Goal: Transaction & Acquisition: Subscribe to service/newsletter

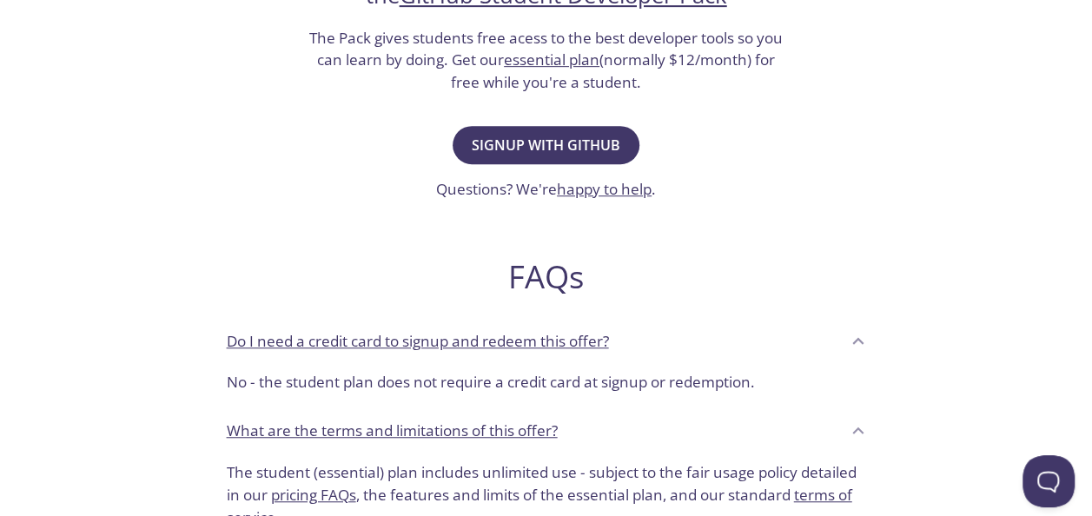
scroll to position [451, 0]
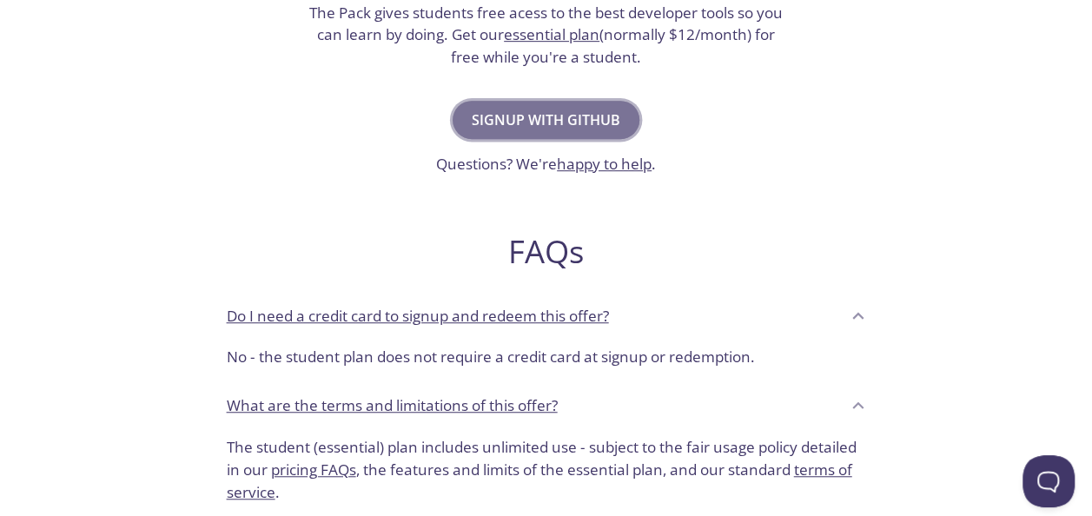
click at [498, 105] on button "Signup with GitHub" at bounding box center [545, 120] width 187 height 38
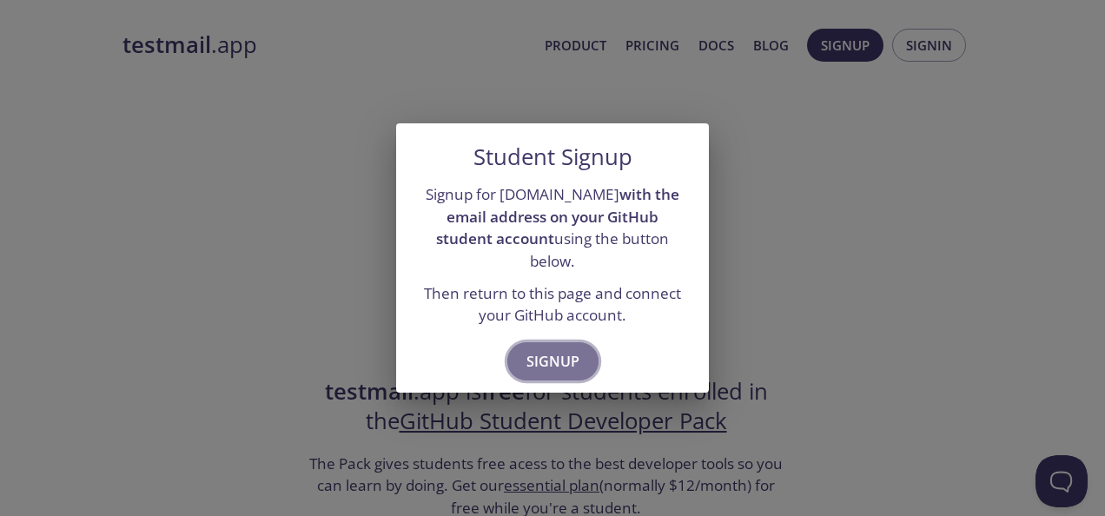
click at [538, 354] on span "Signup" at bounding box center [552, 361] width 53 height 24
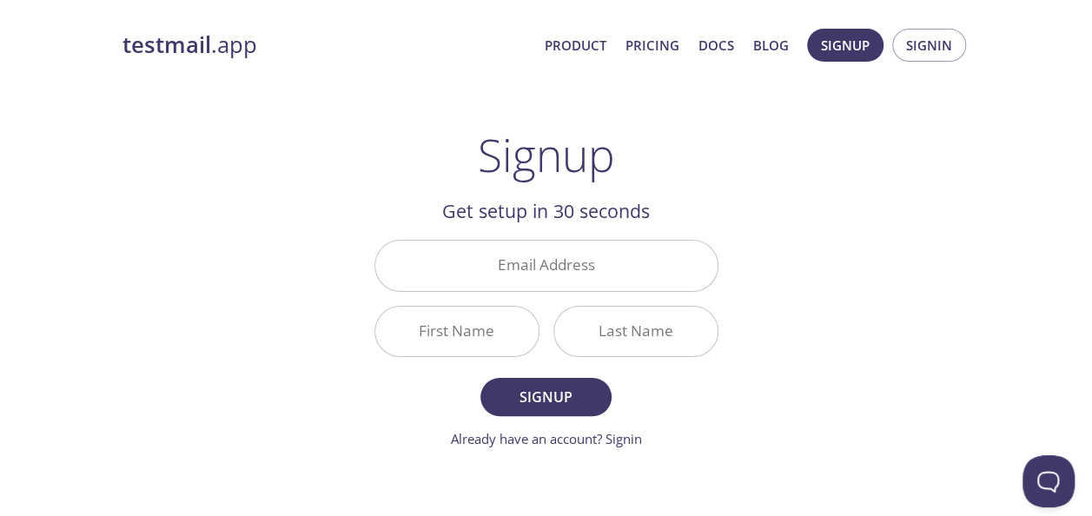
click at [538, 354] on div "First Name" at bounding box center [456, 331] width 165 height 51
click at [539, 269] on input "Email Address" at bounding box center [546, 265] width 342 height 49
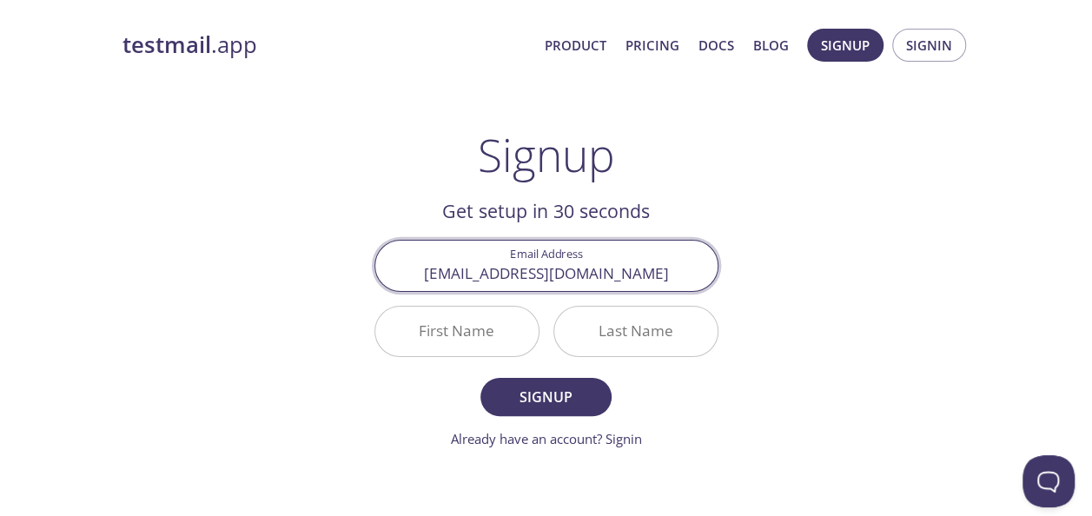
click at [552, 276] on input "[EMAIL_ADDRESS][DOMAIN_NAME]" at bounding box center [546, 265] width 342 height 49
type input "[EMAIL_ADDRESS][DOMAIN_NAME]"
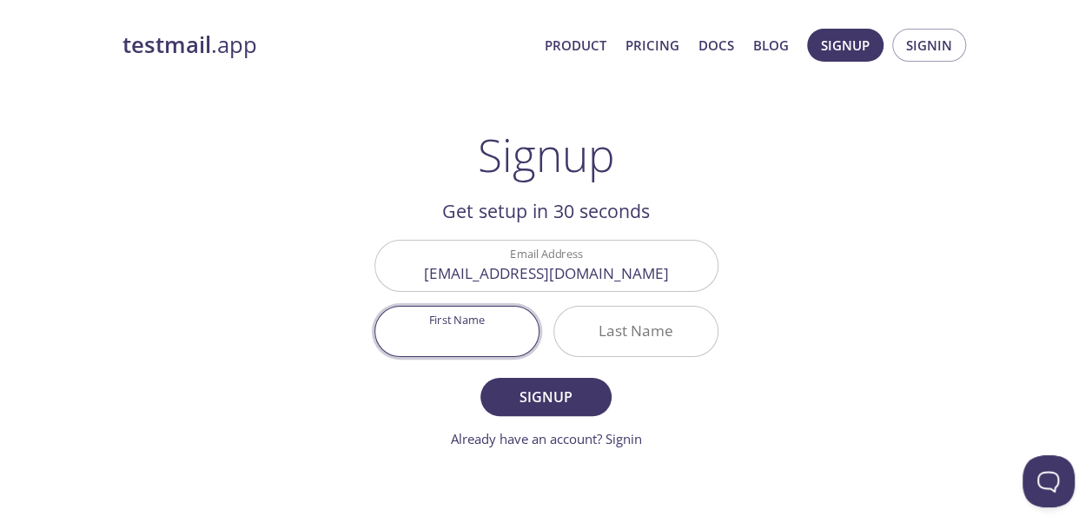
click at [461, 333] on input "First Name" at bounding box center [456, 331] width 163 height 49
type input "[PERSON_NAME]"
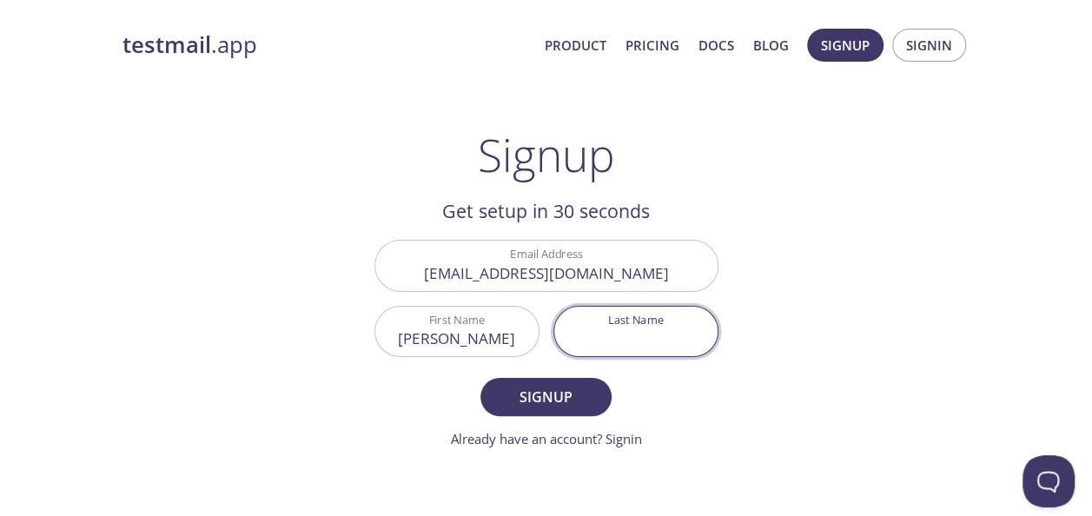
click at [625, 338] on input "Last Name" at bounding box center [635, 331] width 163 height 49
type input "Mail"
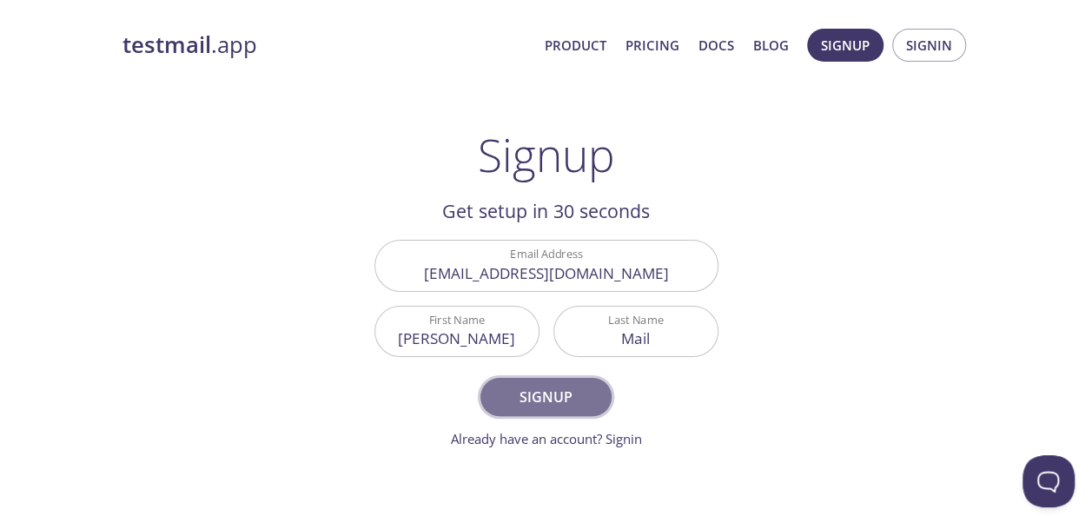
click at [552, 394] on span "Signup" at bounding box center [545, 397] width 92 height 24
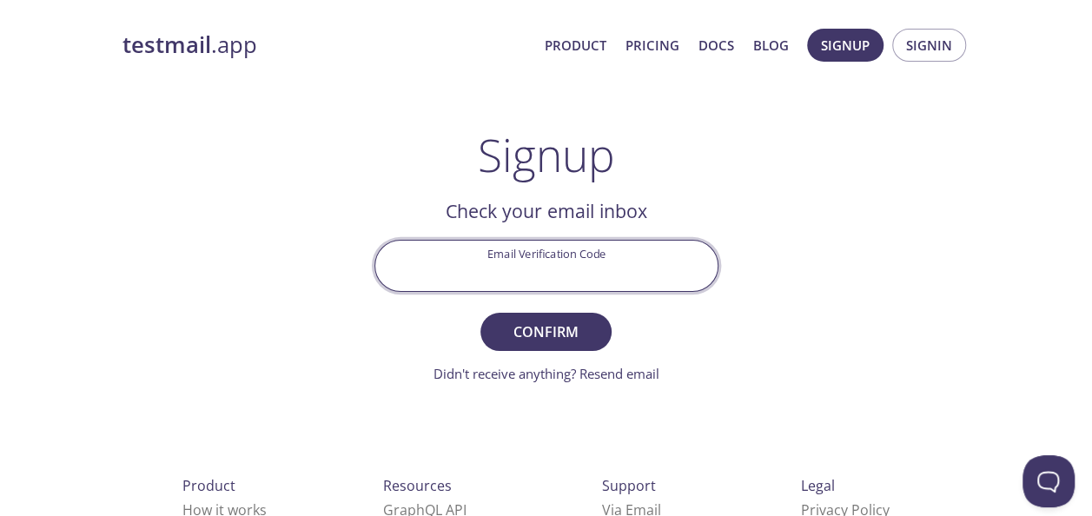
click at [487, 258] on input "Email Verification Code" at bounding box center [546, 265] width 342 height 49
paste input "LK3DJXC"
type input "LK3DJXC"
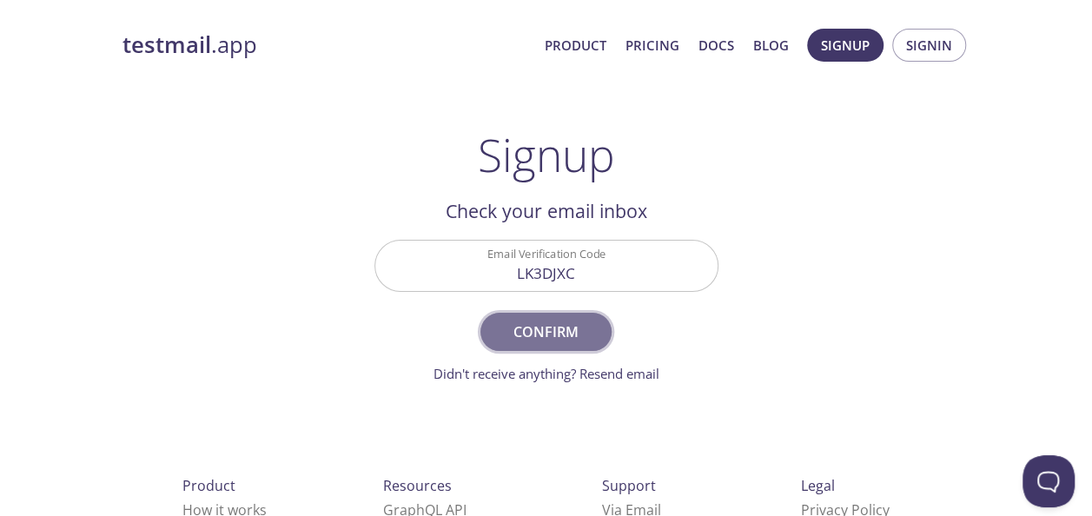
click at [548, 337] on span "Confirm" at bounding box center [545, 332] width 92 height 24
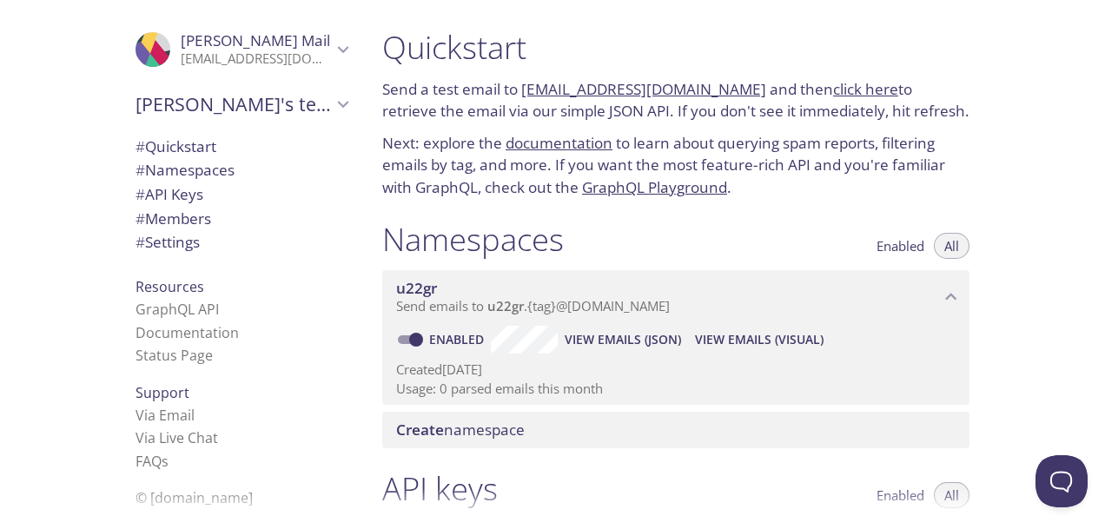
click at [452, 188] on p "Next: explore the documentation to learn about querying spam reports, filtering…" at bounding box center [675, 165] width 587 height 67
click at [544, 143] on link "documentation" at bounding box center [558, 143] width 107 height 20
click at [486, 305] on span "Send emails to u22gr . {tag} @inbox.testmail.app" at bounding box center [533, 305] width 274 height 17
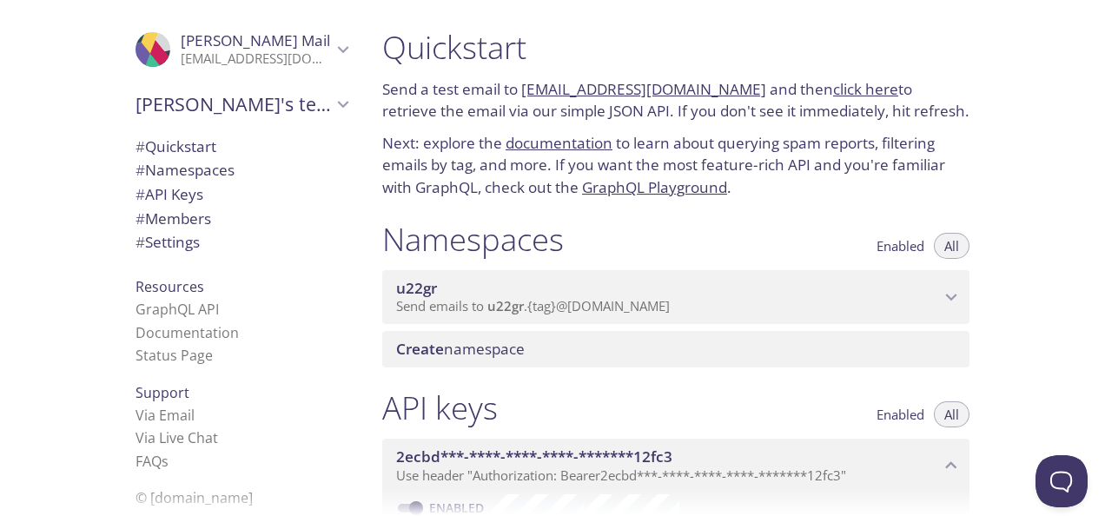
click at [452, 353] on span "Create namespace" at bounding box center [460, 349] width 129 height 20
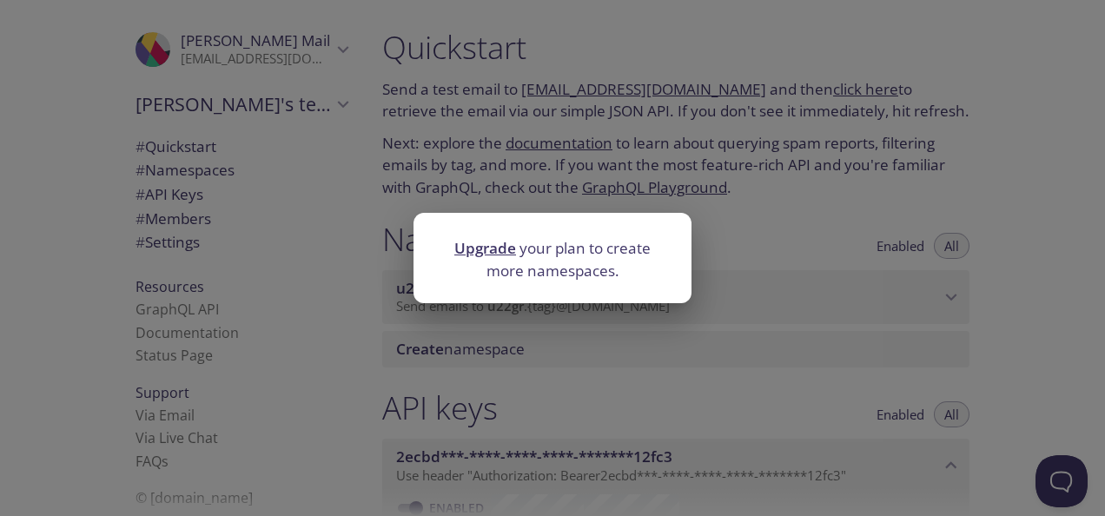
click at [478, 379] on div "Upgrade your plan to create more namespaces." at bounding box center [552, 258] width 1105 height 516
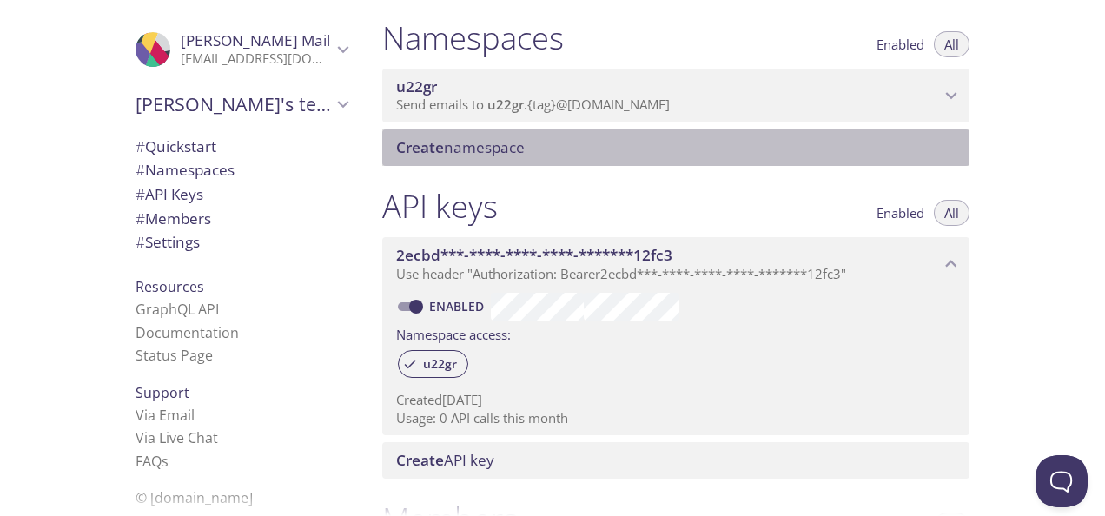
scroll to position [187, 0]
